Goal: Task Accomplishment & Management: Complete application form

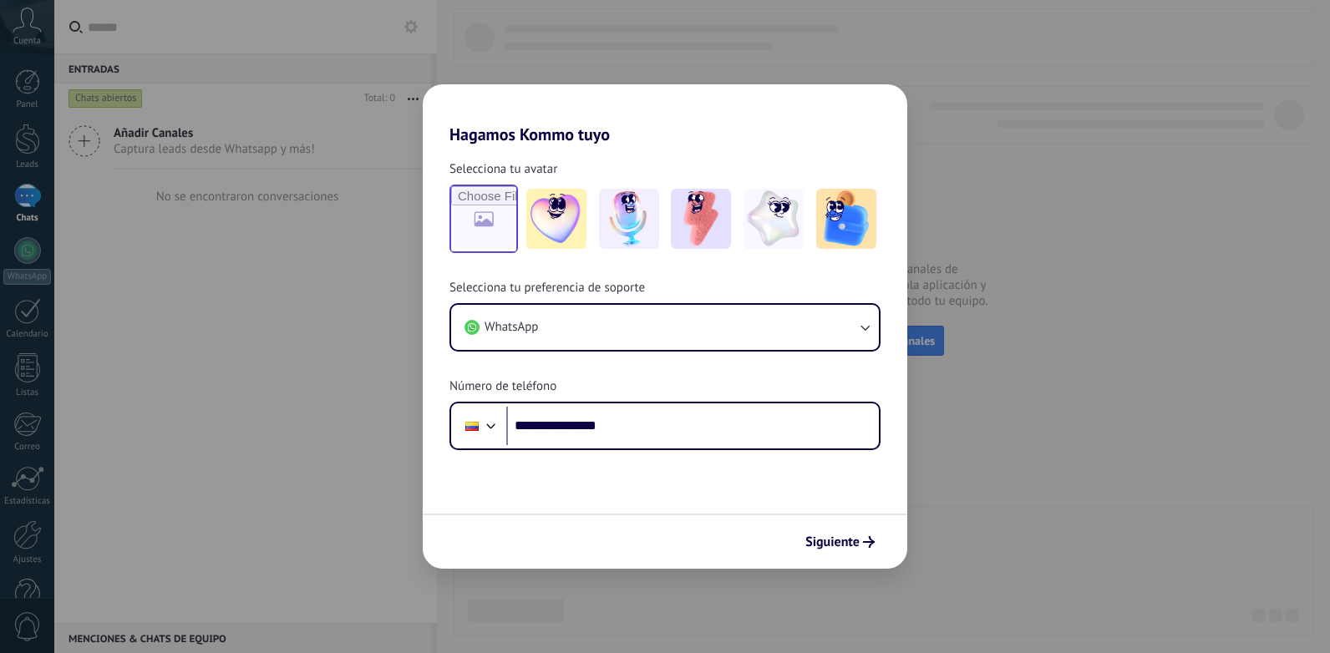
type input "**********"
click at [471, 226] on input "file" at bounding box center [483, 218] width 65 height 65
type input "**********"
click at [511, 230] on input "file" at bounding box center [483, 218] width 65 height 65
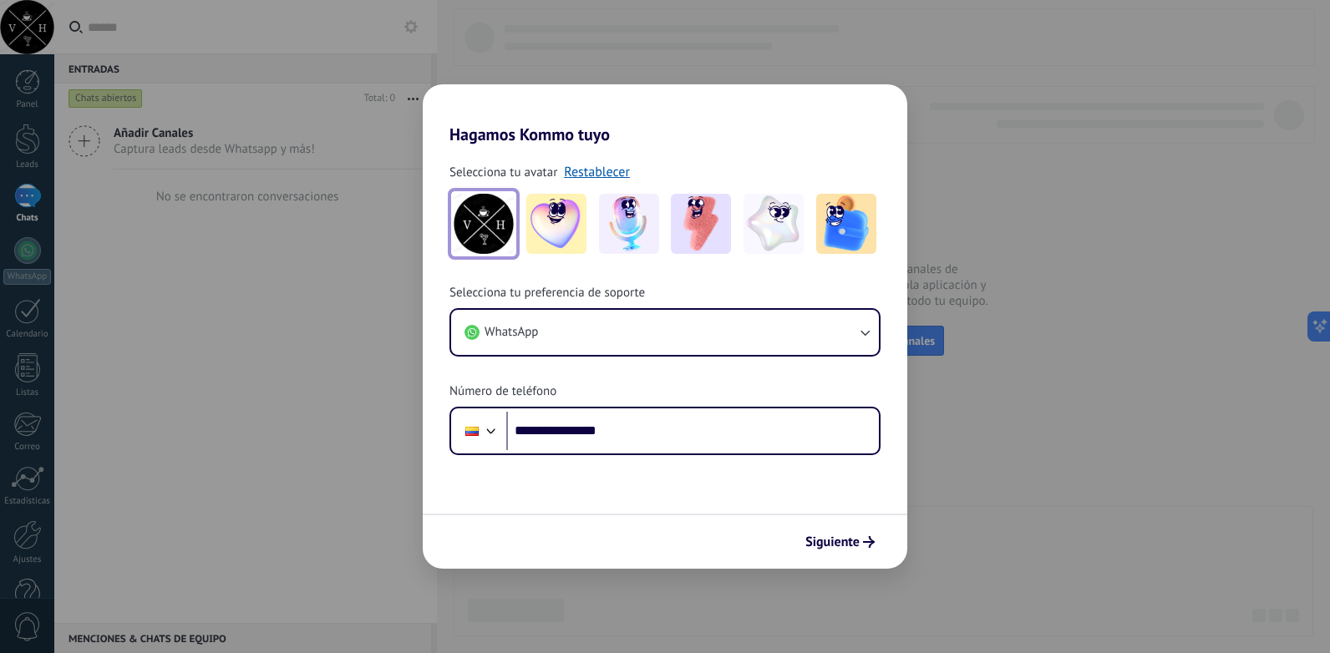
click at [831, 541] on span "Siguiente" at bounding box center [832, 542] width 54 height 12
click at [831, 541] on div "Siguiente" at bounding box center [665, 541] width 485 height 55
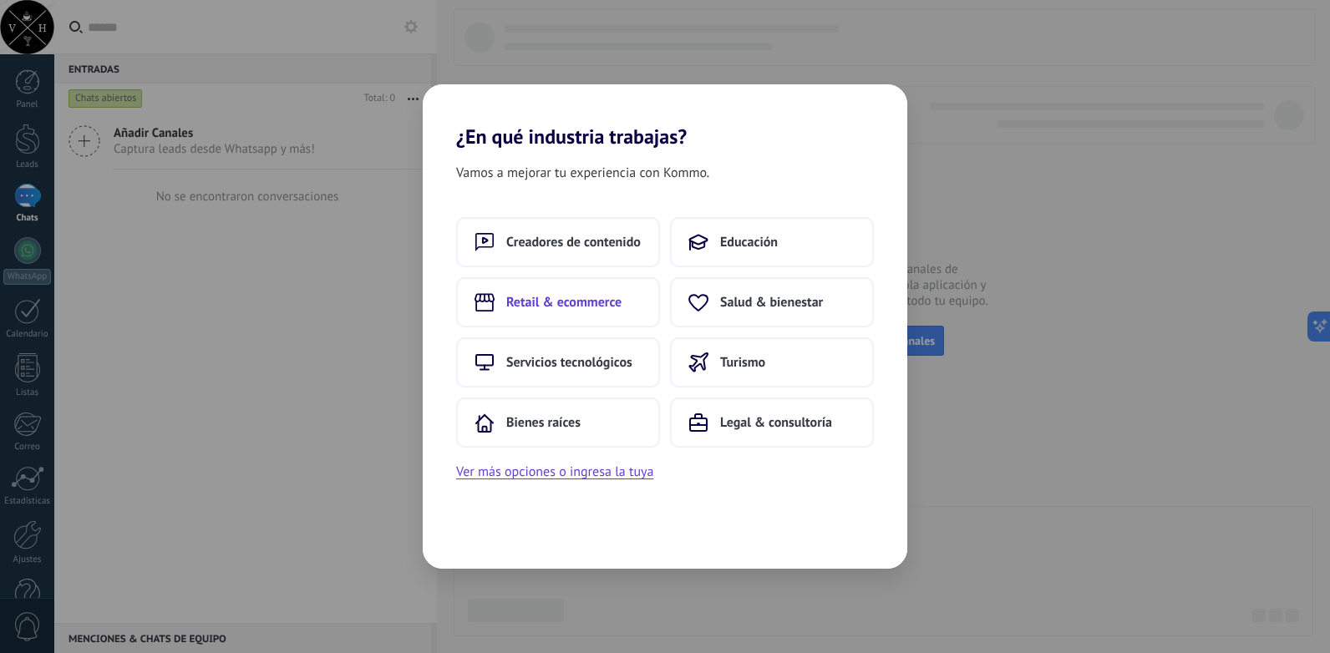
click at [570, 308] on span "Retail & ecommerce" at bounding box center [563, 302] width 115 height 17
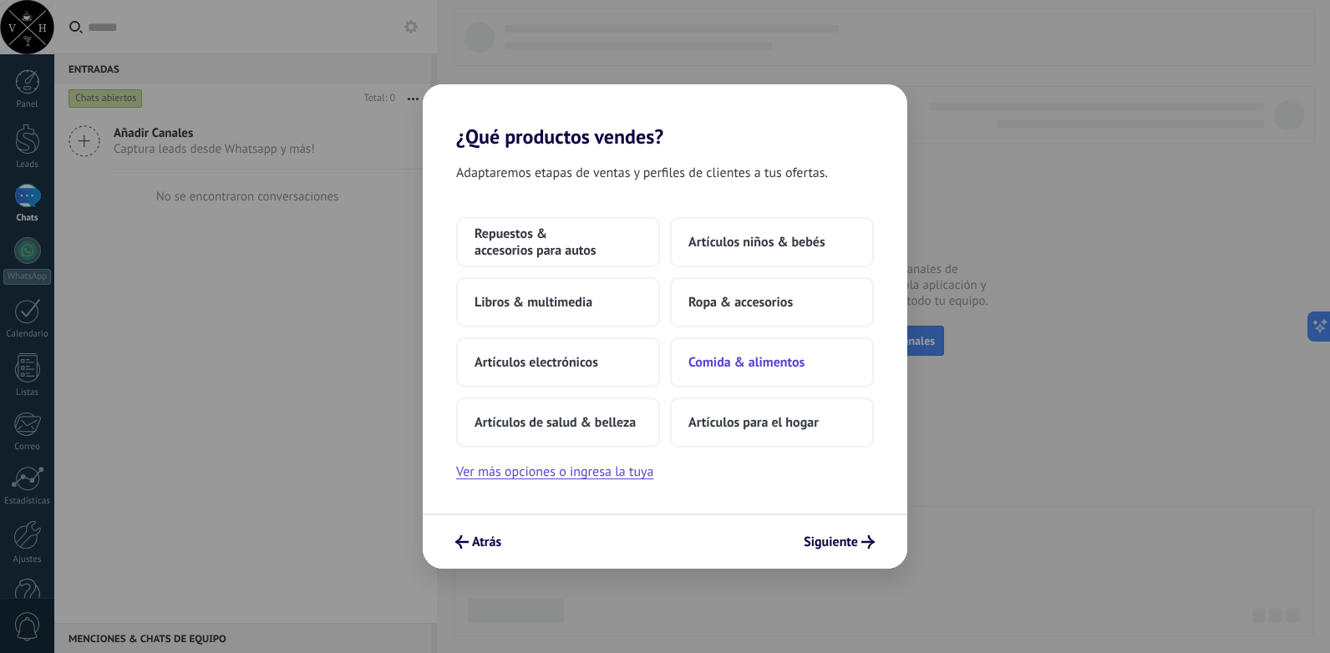
click at [800, 370] on span "Comida & alimentos" at bounding box center [746, 362] width 116 height 17
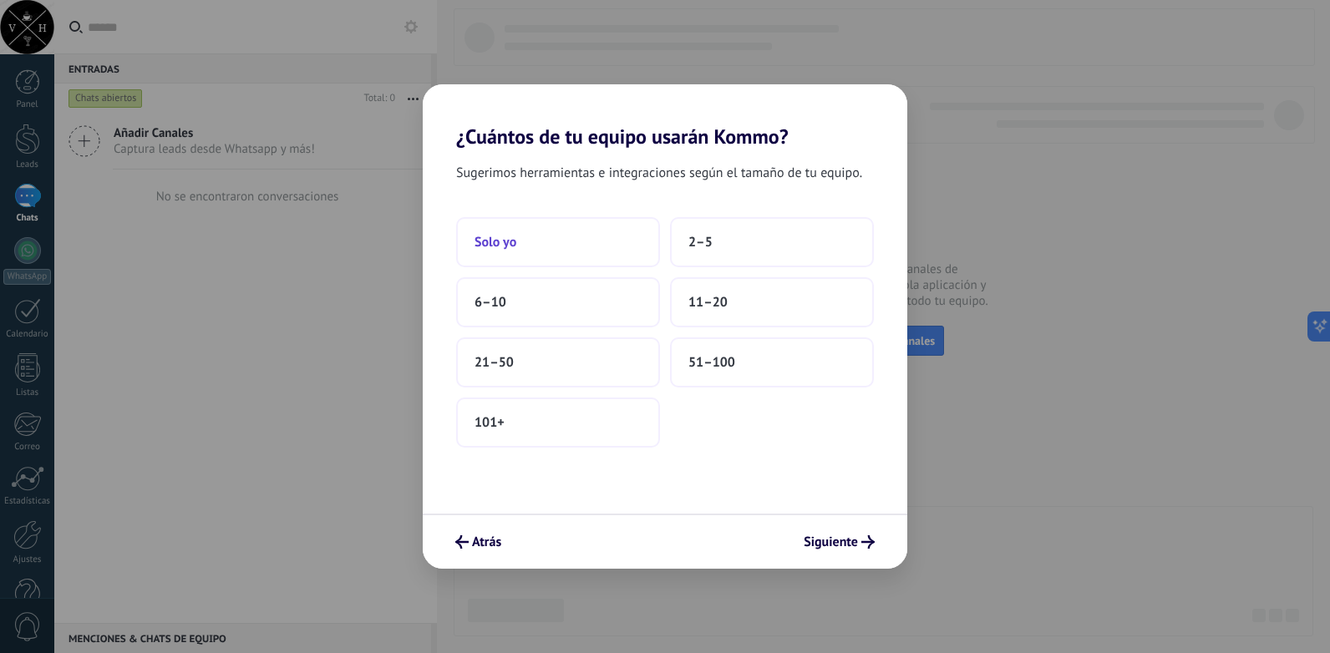
click at [503, 257] on button "Solo yo" at bounding box center [558, 242] width 204 height 50
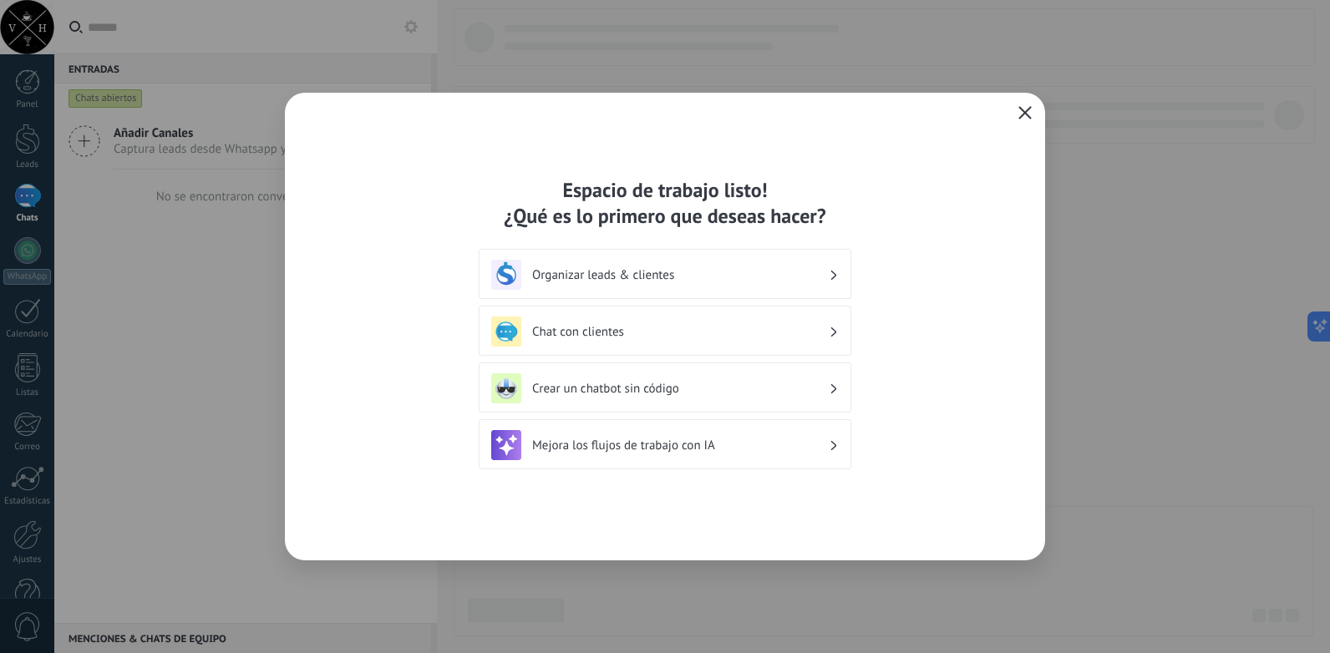
click at [827, 267] on h3 "Organizar leads & clientes" at bounding box center [680, 275] width 297 height 16
click at [831, 322] on div "Chat con clientes" at bounding box center [665, 332] width 348 height 30
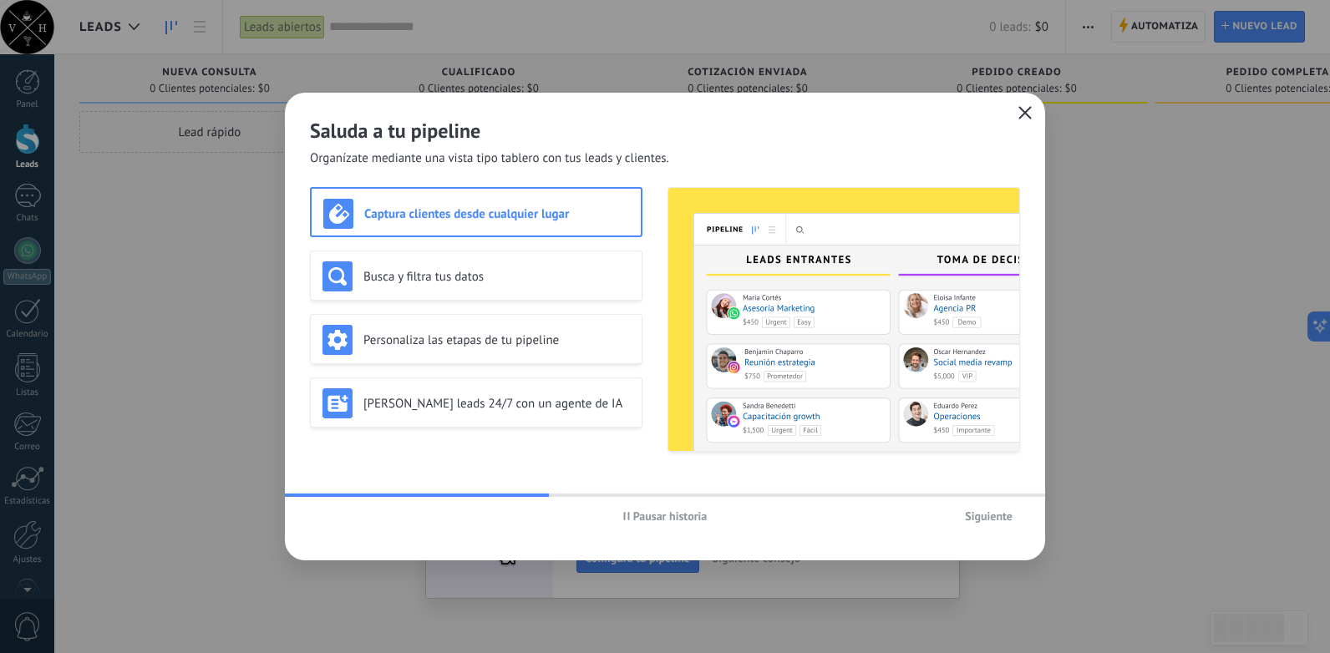
click at [518, 228] on div "Captura clientes desde cualquier lugar" at bounding box center [476, 214] width 306 height 30
click at [520, 271] on h3 "Busca y filtra tus datos" at bounding box center [496, 277] width 266 height 16
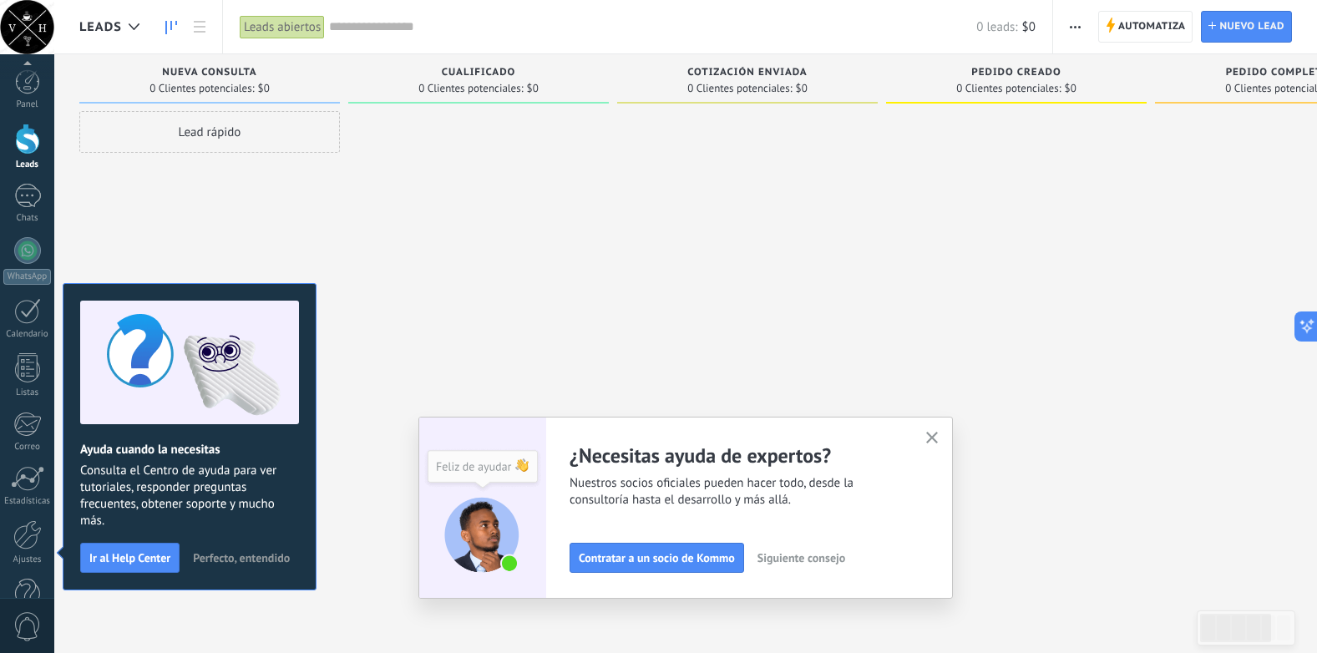
scroll to position [42, 0]
